Goal: Task Accomplishment & Management: Complete application form

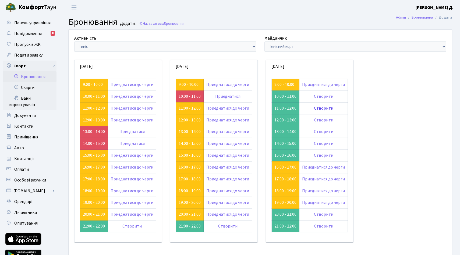
click at [333, 111] on link "Створити" at bounding box center [323, 108] width 19 height 6
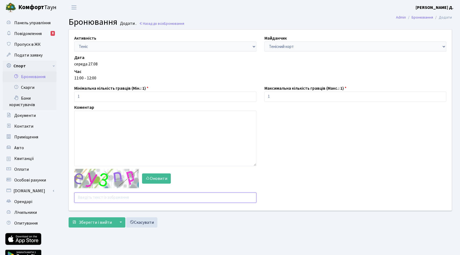
click at [94, 203] on input "text" at bounding box center [165, 197] width 182 height 10
click at [154, 183] on button "Оновити" at bounding box center [156, 178] width 29 height 10
click at [119, 203] on input "nhmmt" at bounding box center [165, 197] width 182 height 10
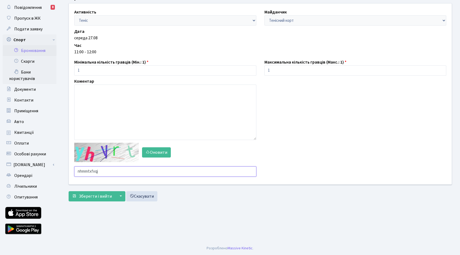
scroll to position [109, 0]
click at [96, 166] on input "nhmmtxfxqj" at bounding box center [165, 171] width 182 height 10
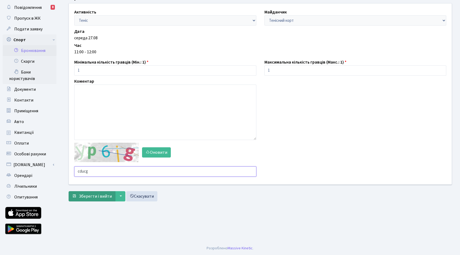
type input "cducg"
click at [94, 193] on span "Зберегти і вийти" at bounding box center [95, 196] width 33 height 6
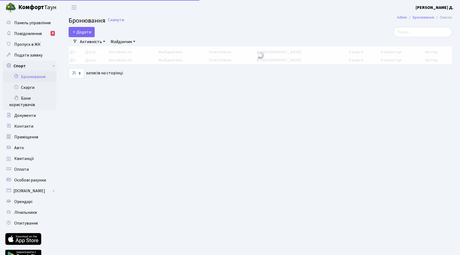
select select "25"
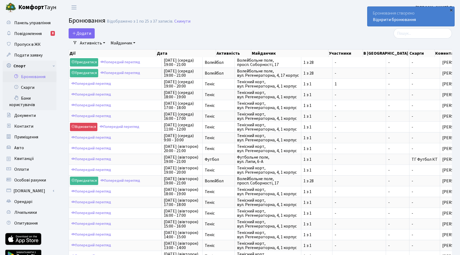
click at [451, 11] on div "×" at bounding box center [450, 9] width 5 height 5
